Goal: Find specific page/section: Find specific page/section

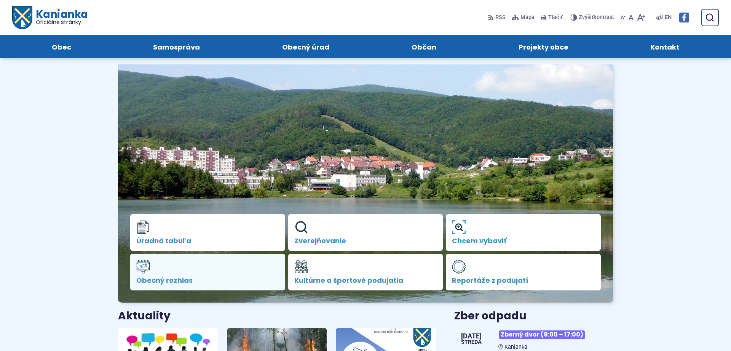
click at [222, 276] on link "Obecný rozhlas" at bounding box center [207, 271] width 155 height 37
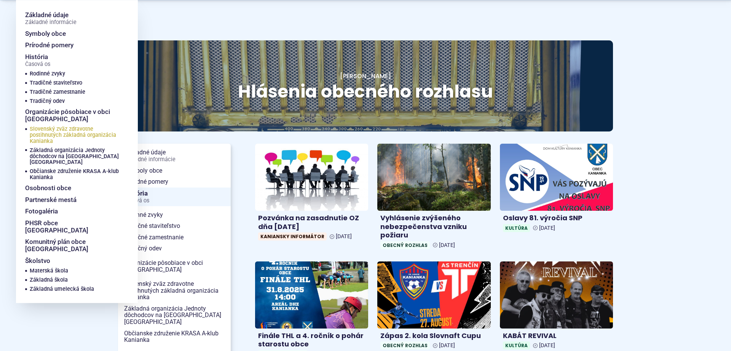
scroll to position [39, 0]
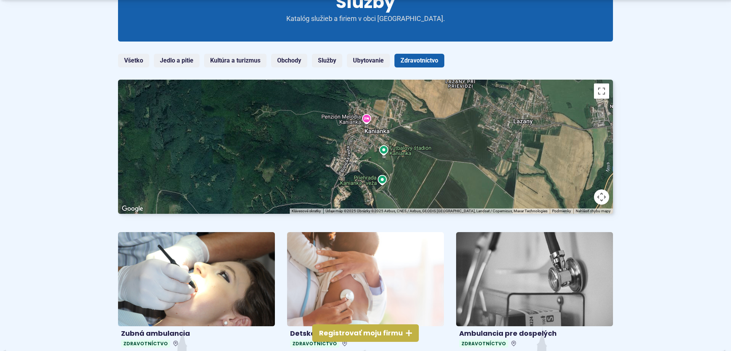
scroll to position [272, 0]
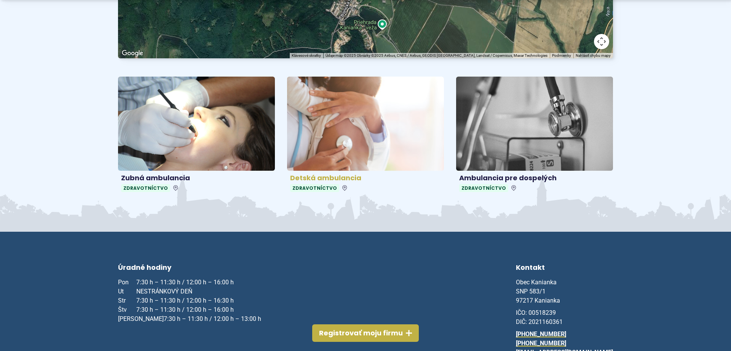
click at [333, 175] on h4 "Detská ambulancia" at bounding box center [365, 178] width 151 height 9
